Goal: Task Accomplishment & Management: Use online tool/utility

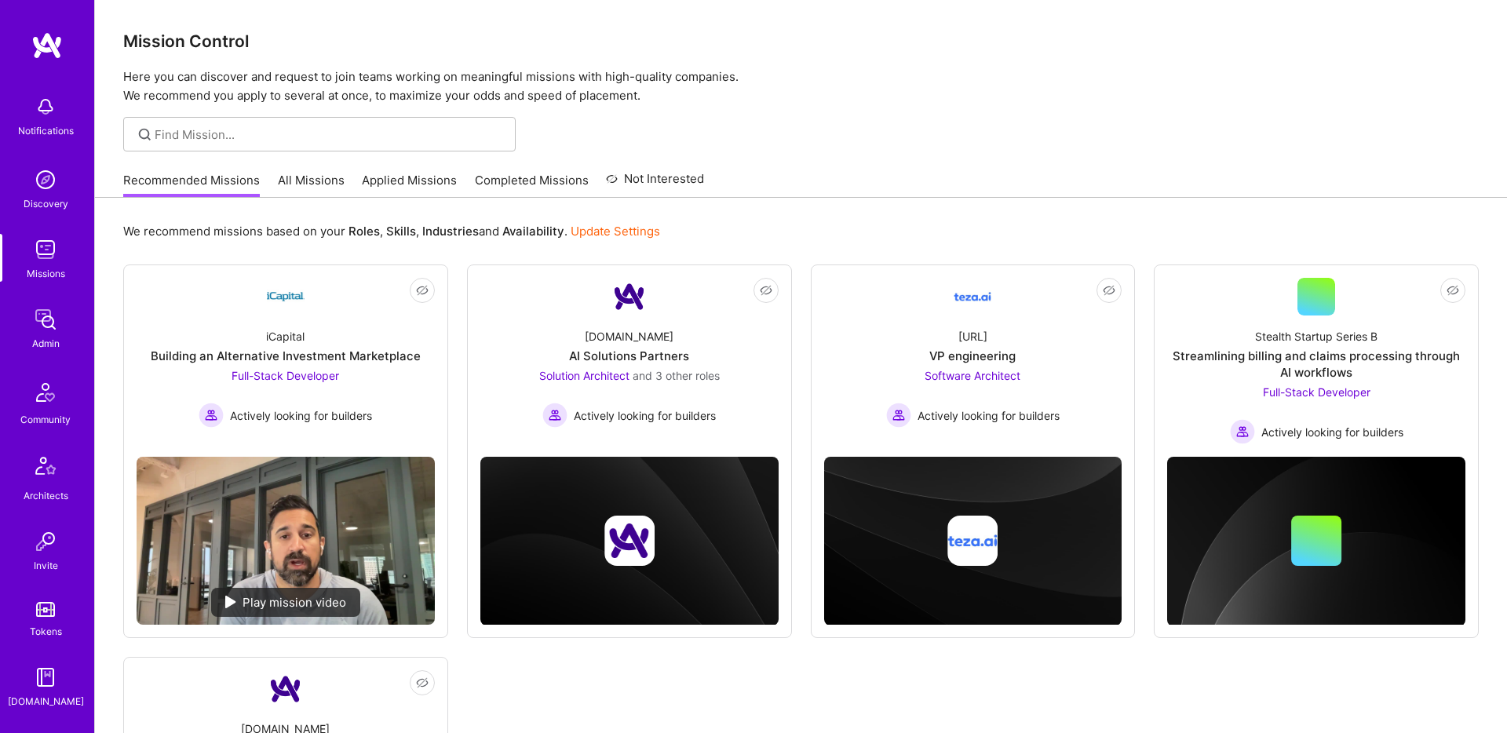
click at [309, 178] on link "All Missions" at bounding box center [311, 185] width 67 height 26
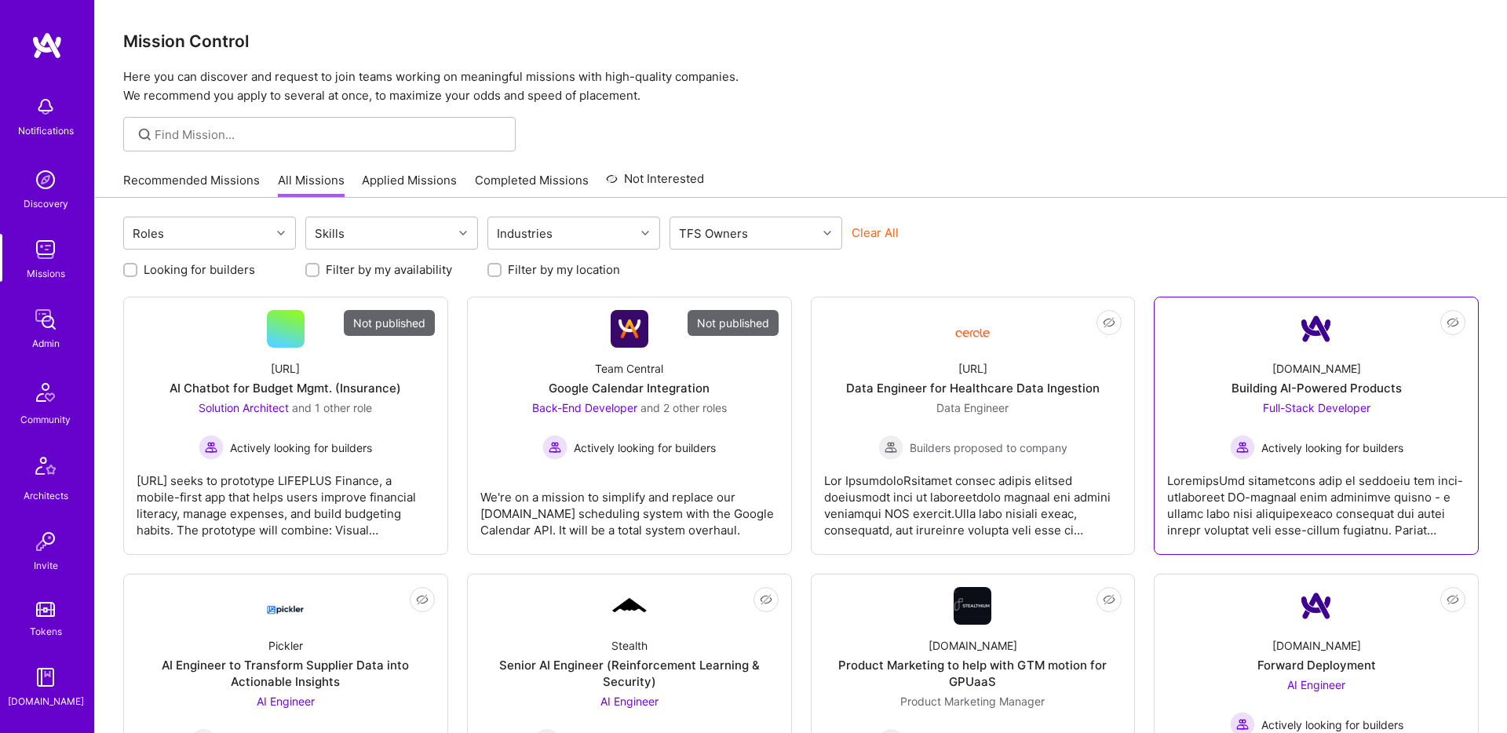
click at [1249, 473] on div at bounding box center [1316, 499] width 298 height 78
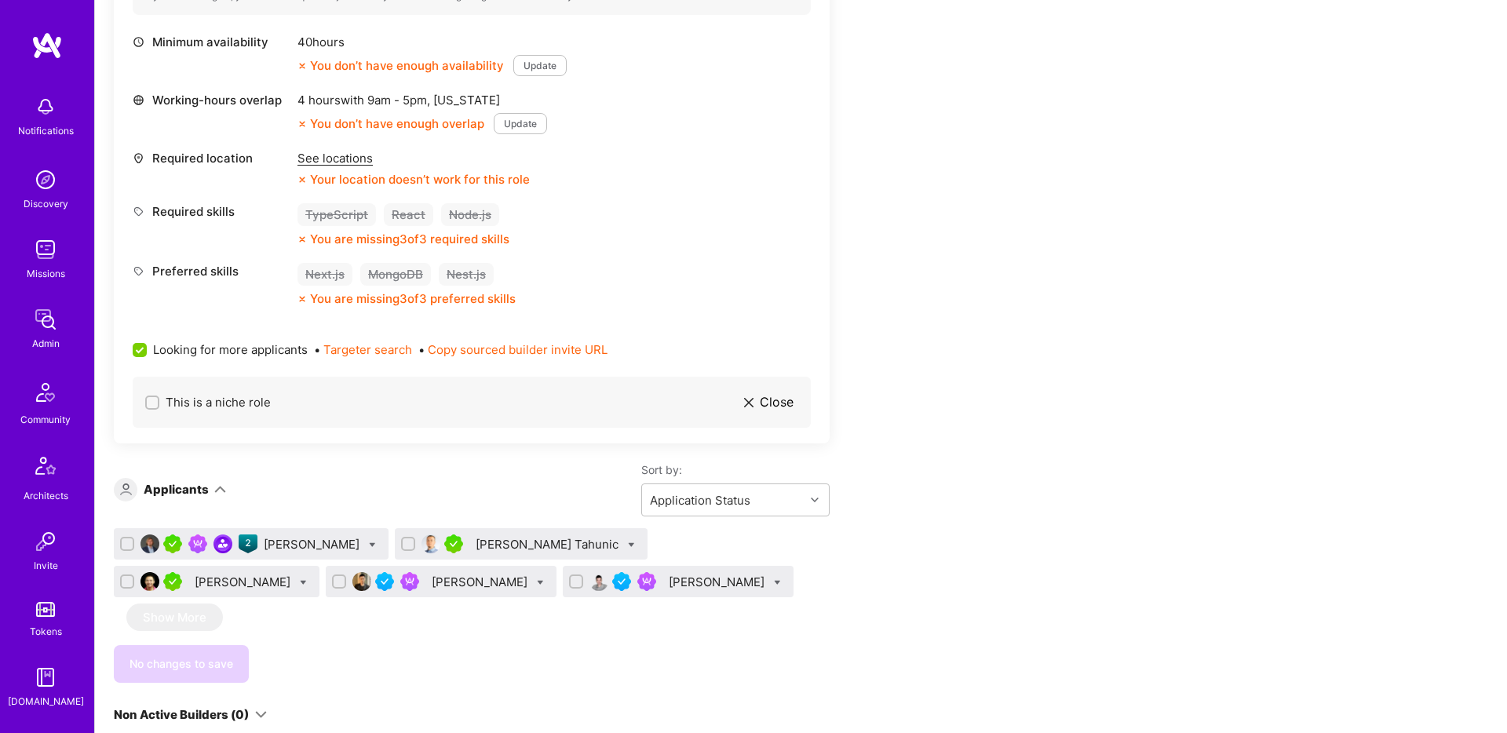
scroll to position [981, 0]
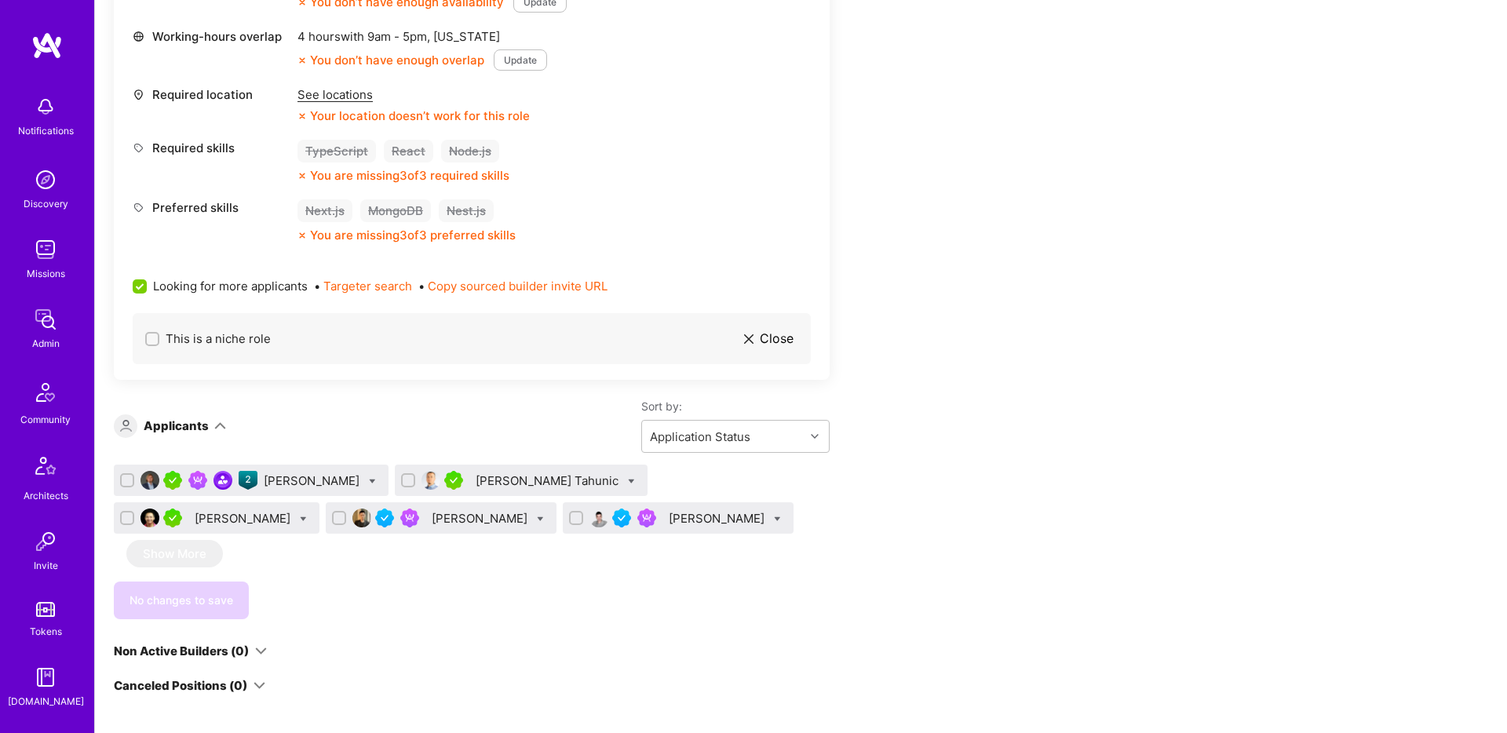
click at [476, 480] on div "[PERSON_NAME] Tahunic" at bounding box center [549, 481] width 146 height 16
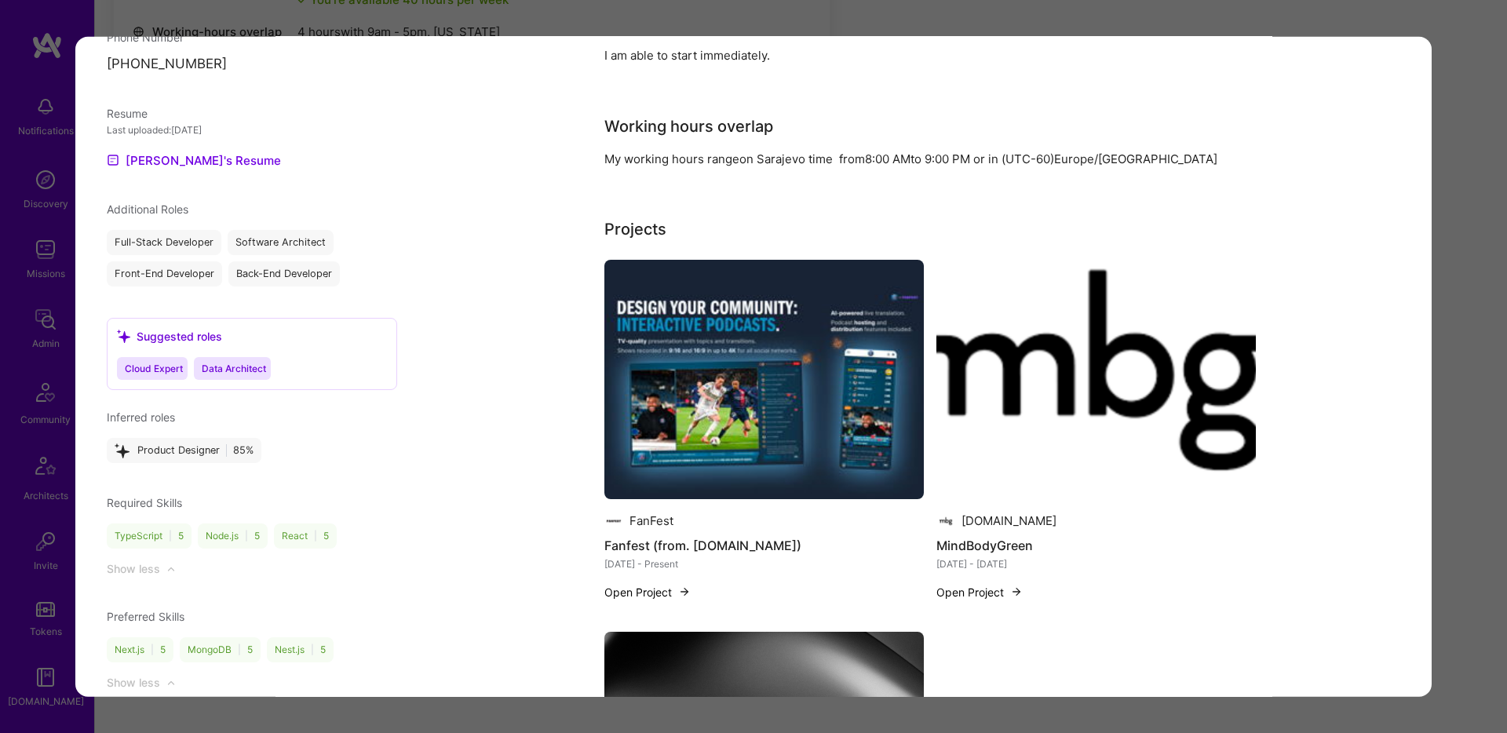
scroll to position [1307, 0]
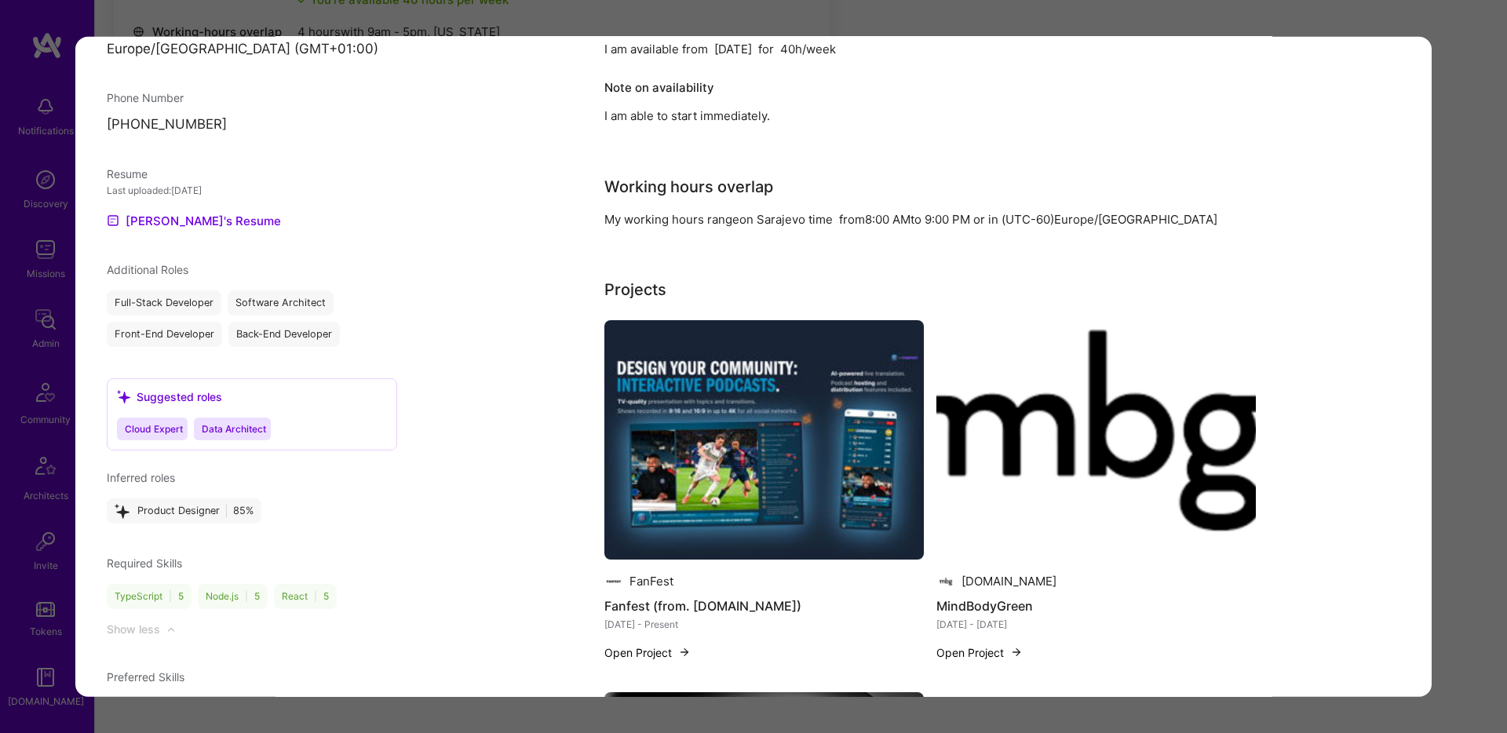
click at [1392, 24] on div "Application 2 of 5 Builder Missing Requirements Required Location See locations…" at bounding box center [753, 366] width 1507 height 733
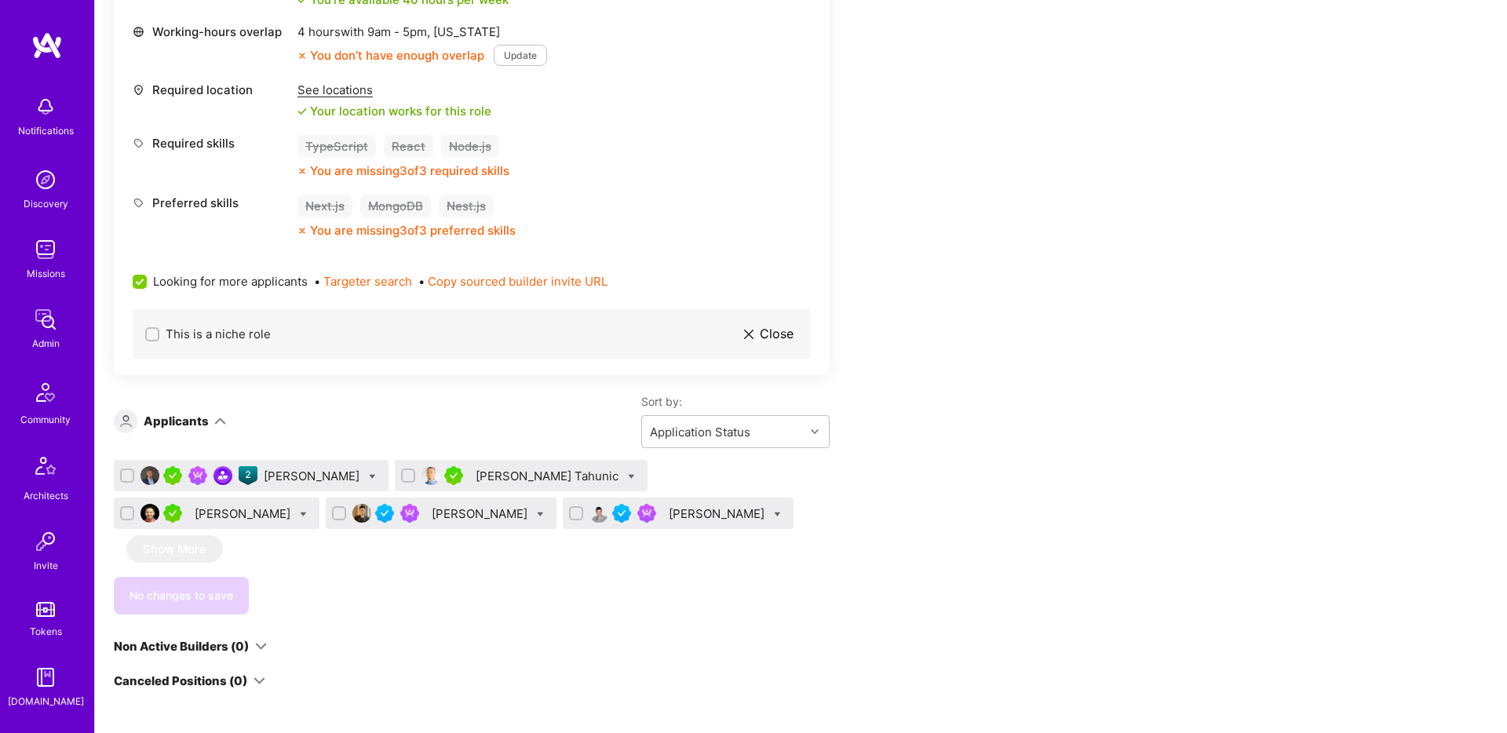
click at [489, 465] on div "[PERSON_NAME] Tahunic" at bounding box center [521, 475] width 253 height 31
